Goal: Task Accomplishment & Management: Manage account settings

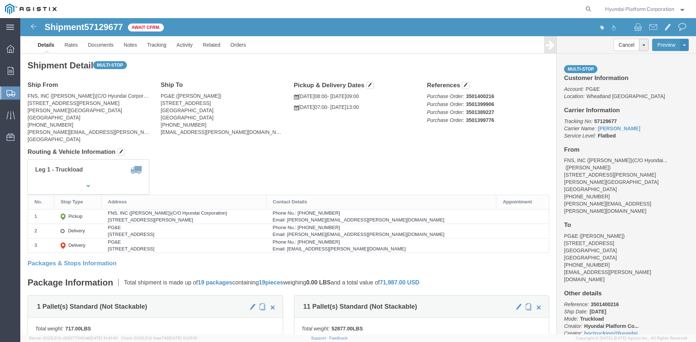
drag, startPoint x: 0, startPoint y: 0, endPoint x: 35, endPoint y: 105, distance: 110.4
click at [0, 0] on span "Shipment Manager" at bounding box center [0, 0] width 0 height 0
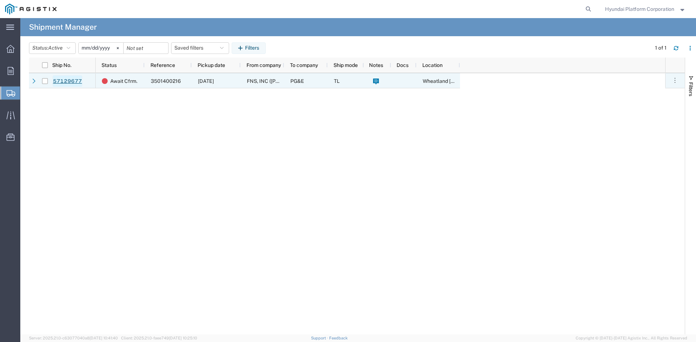
click at [76, 81] on link "57129677" at bounding box center [68, 81] width 30 height 12
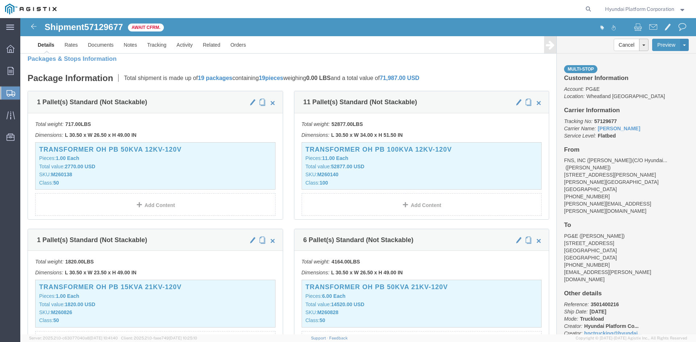
scroll to position [217, 0]
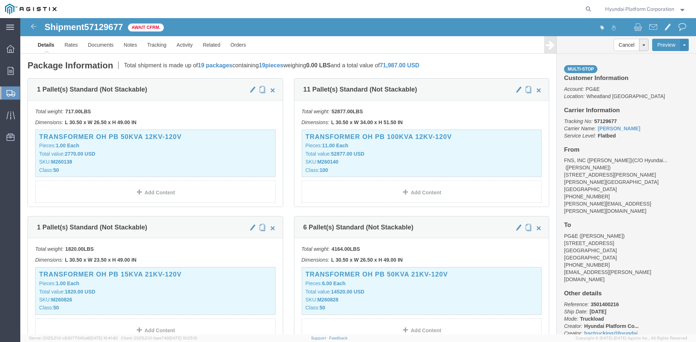
drag, startPoint x: 476, startPoint y: 90, endPoint x: 496, endPoint y: 68, distance: 29.0
click p "Total weight: 52877.00 LBS"
click span "button"
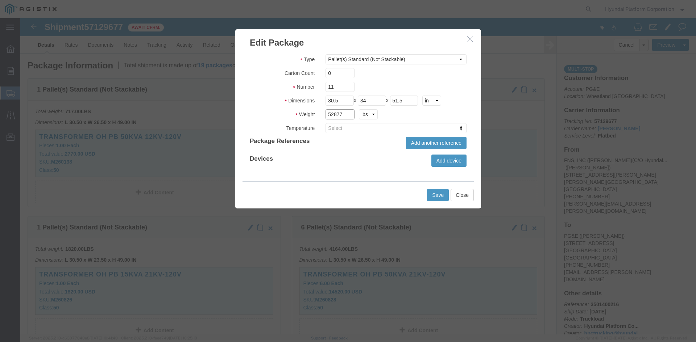
click input "52877"
type input "12342"
click button "Save"
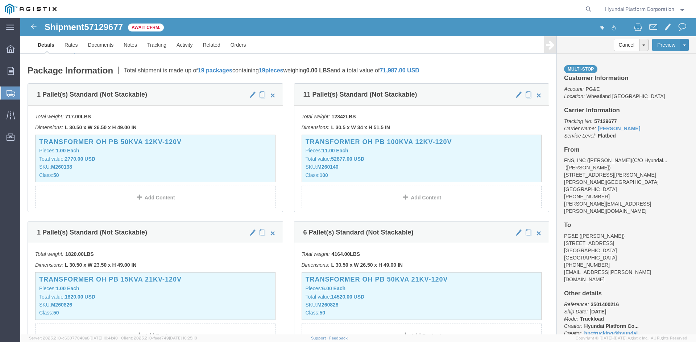
scroll to position [145, 0]
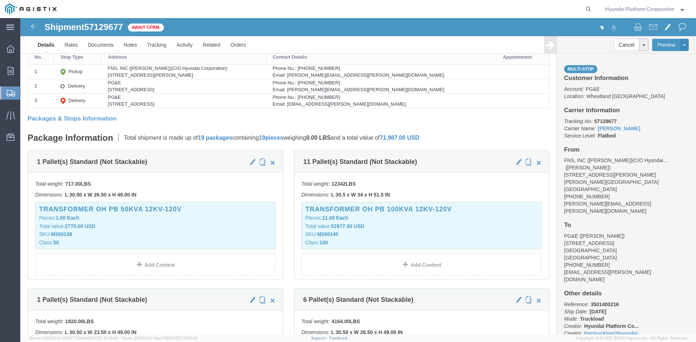
click p "Total shipment is made up of 19 packages containing 19 pieces weighing 0.00 LBS…"
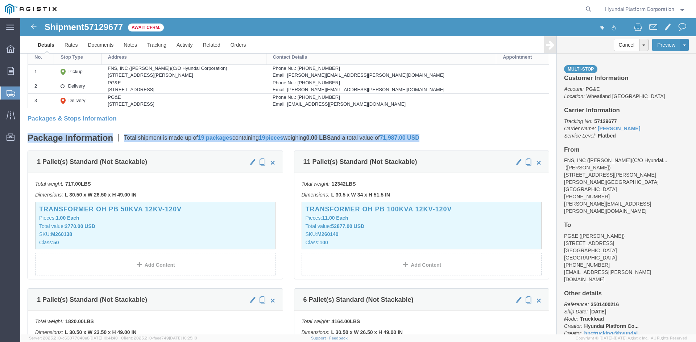
click p "Total shipment is made up of 19 packages containing 19 pieces weighing 0.00 LBS…"
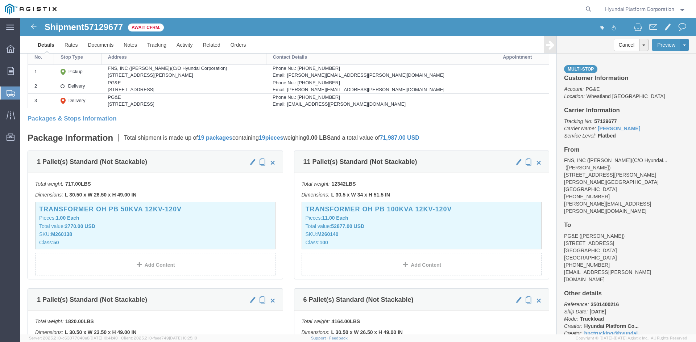
click p "Total shipment is made up of 19 packages containing 19 pieces weighing 0.00 LBS…"
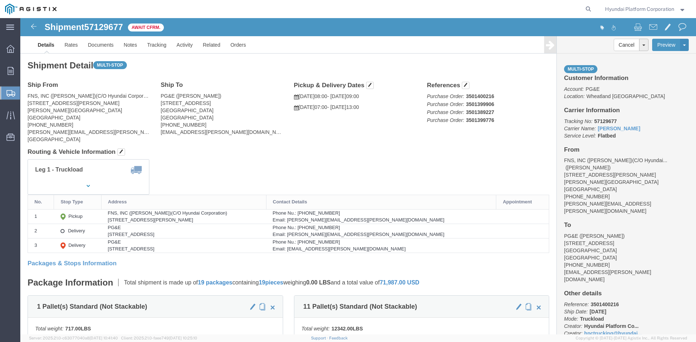
drag, startPoint x: 681, startPoint y: 12, endPoint x: 681, endPoint y: 18, distance: 5.8
click at [681, 12] on span "Hyundai Platform Corporation" at bounding box center [645, 9] width 81 height 8
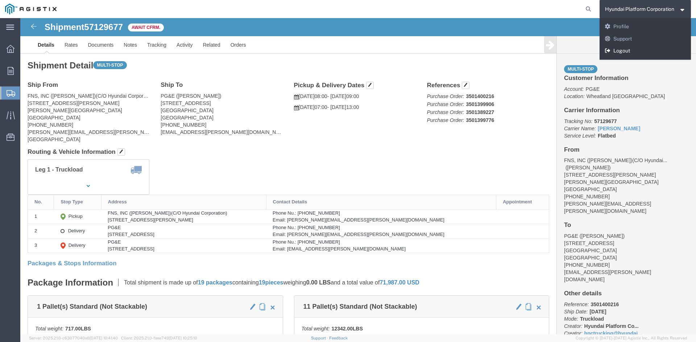
click at [634, 49] on link "Logout" at bounding box center [645, 51] width 92 height 12
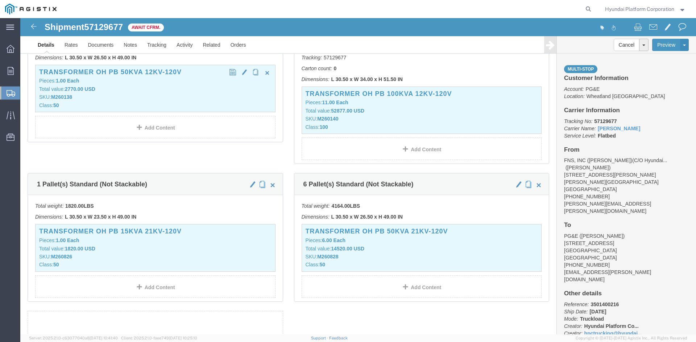
scroll to position [290, 0]
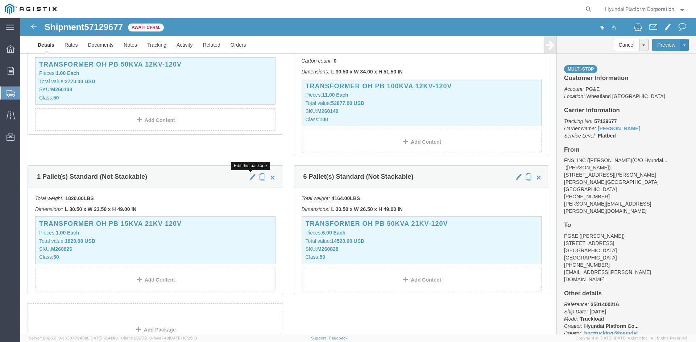
click span "button"
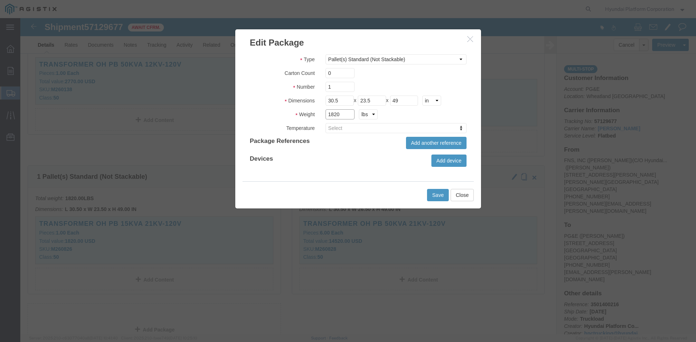
click input "1820"
type input "419"
click button "Save"
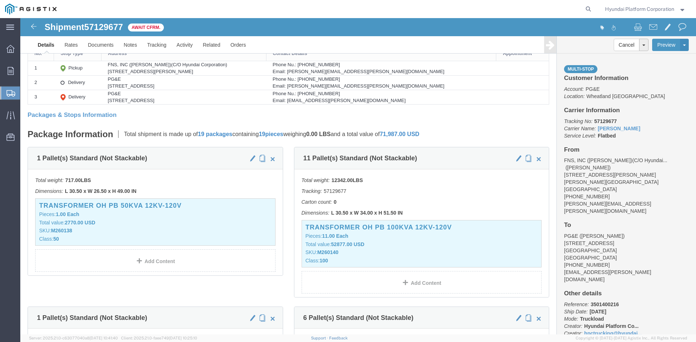
scroll to position [145, 0]
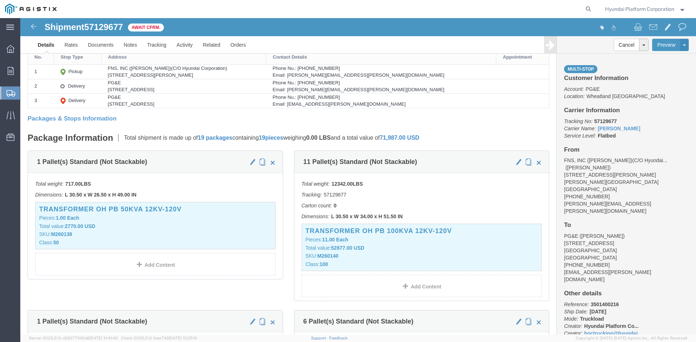
click at [0, 0] on span "Shipment Manager" at bounding box center [0, 0] width 0 height 0
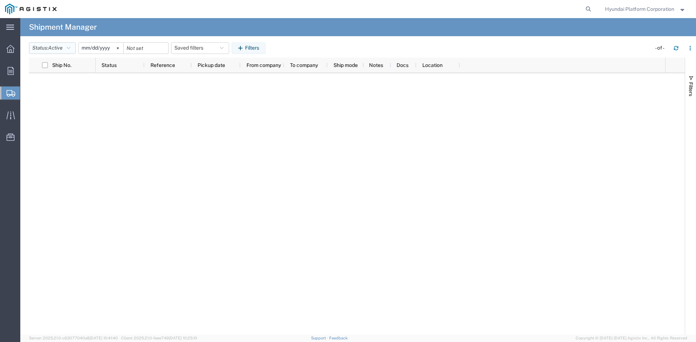
drag, startPoint x: 50, startPoint y: 51, endPoint x: 60, endPoint y: 68, distance: 20.1
click at [50, 51] on button "Status: Active" at bounding box center [52, 48] width 47 height 12
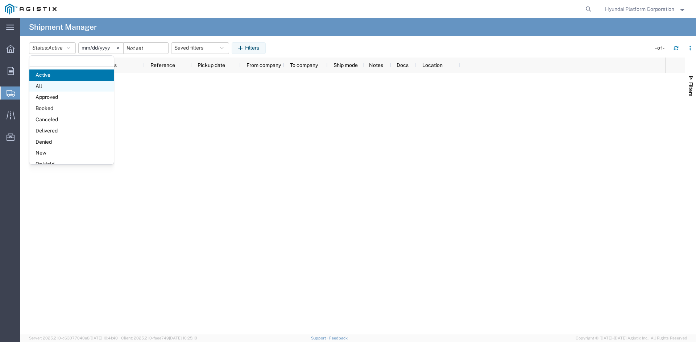
click at [59, 84] on span "All" at bounding box center [71, 86] width 84 height 11
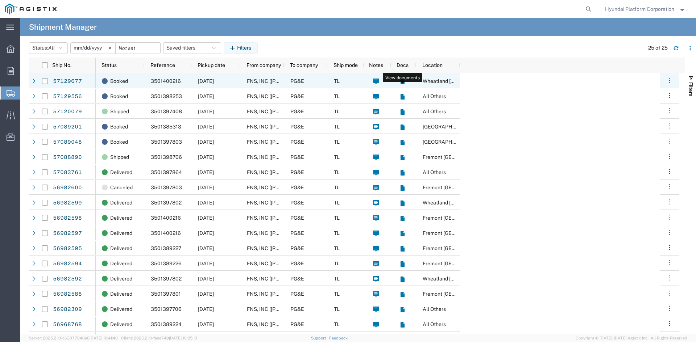
click at [400, 81] on icon at bounding box center [402, 81] width 4 height 5
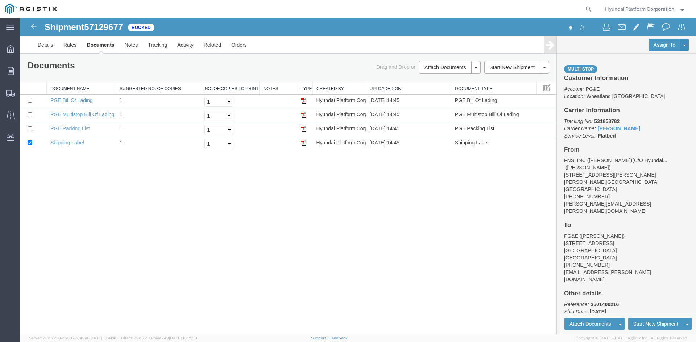
click at [266, 201] on div "Shipment 57129677 of Booked Details Rates Documents Notes Tracking Activity Rel…" at bounding box center [357, 176] width 675 height 317
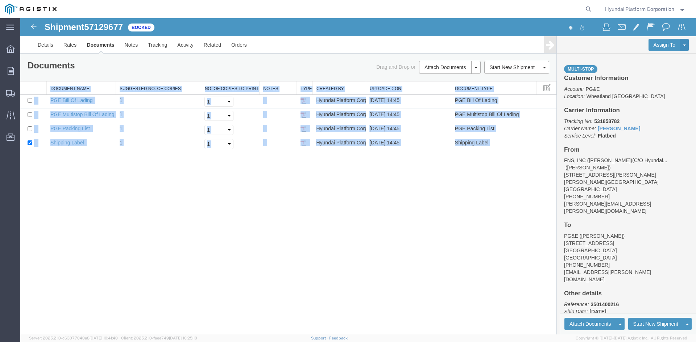
click at [266, 201] on div "Shipment 57129677 of Booked Details Rates Documents Notes Tracking Activity Rel…" at bounding box center [357, 176] width 675 height 317
click at [280, 178] on div "Shipment 57129677 of Booked Details Rates Documents Notes Tracking Activity Rel…" at bounding box center [357, 176] width 675 height 317
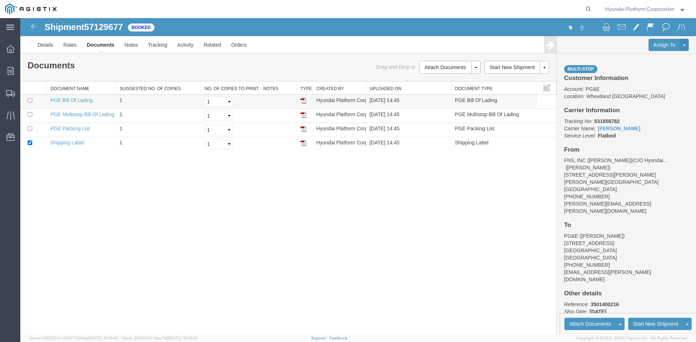
click at [301, 99] on img at bounding box center [303, 101] width 6 height 6
click at [304, 115] on img at bounding box center [303, 115] width 6 height 6
